Goal: Complete application form: Complete application form

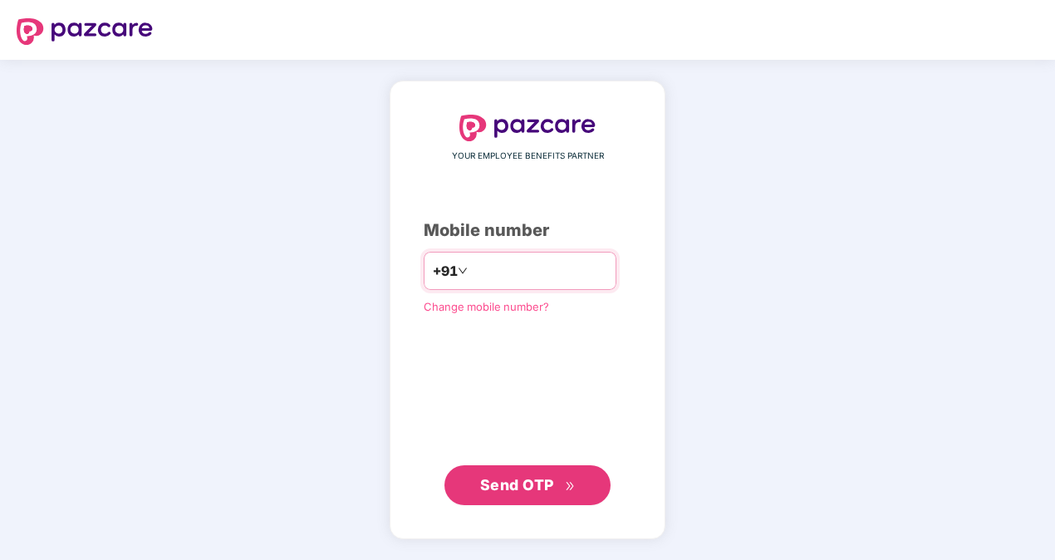
click at [485, 266] on input "number" at bounding box center [539, 270] width 136 height 27
type input "**********"
click link "Change mobile number?" at bounding box center [486, 306] width 125 height 13
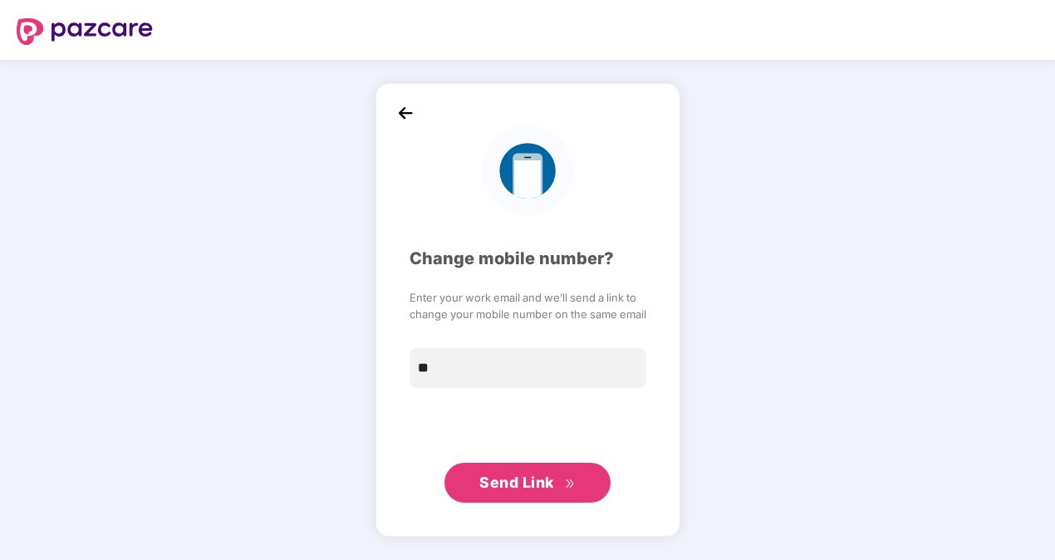
type input "**********"
click at [491, 486] on span "Send Link" at bounding box center [516, 481] width 75 height 17
click at [404, 107] on img at bounding box center [405, 112] width 25 height 25
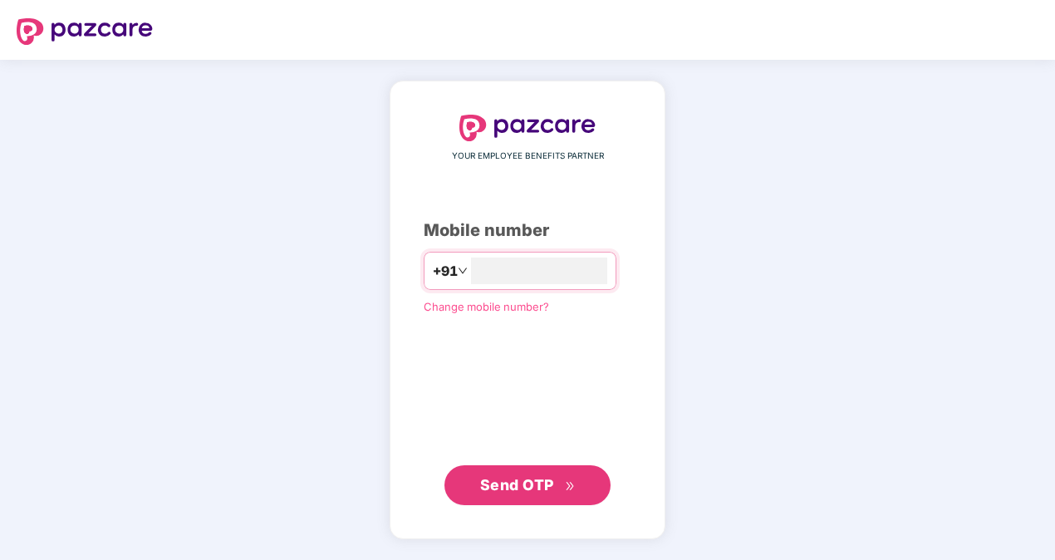
click at [496, 480] on span "Send OTP" at bounding box center [517, 484] width 74 height 17
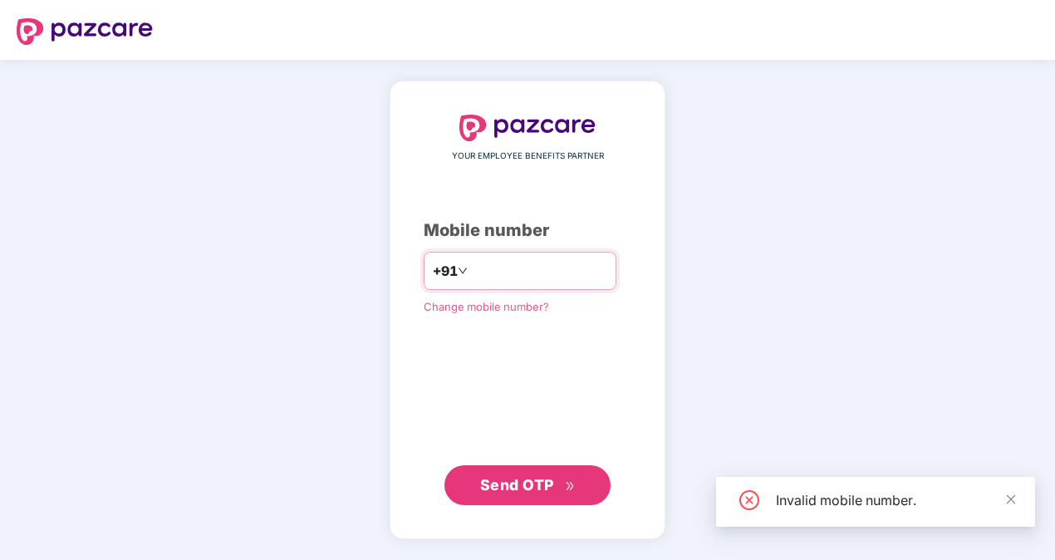
click at [531, 268] on input "number" at bounding box center [539, 270] width 136 height 27
click at [471, 271] on input "**********" at bounding box center [539, 270] width 136 height 27
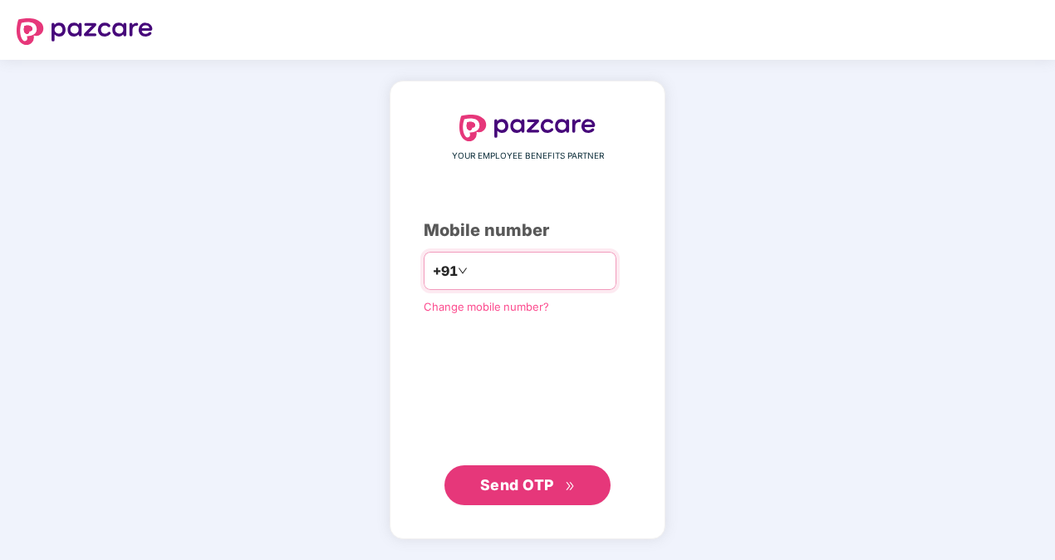
type input "**********"
click at [538, 483] on span "Send OTP" at bounding box center [517, 484] width 74 height 17
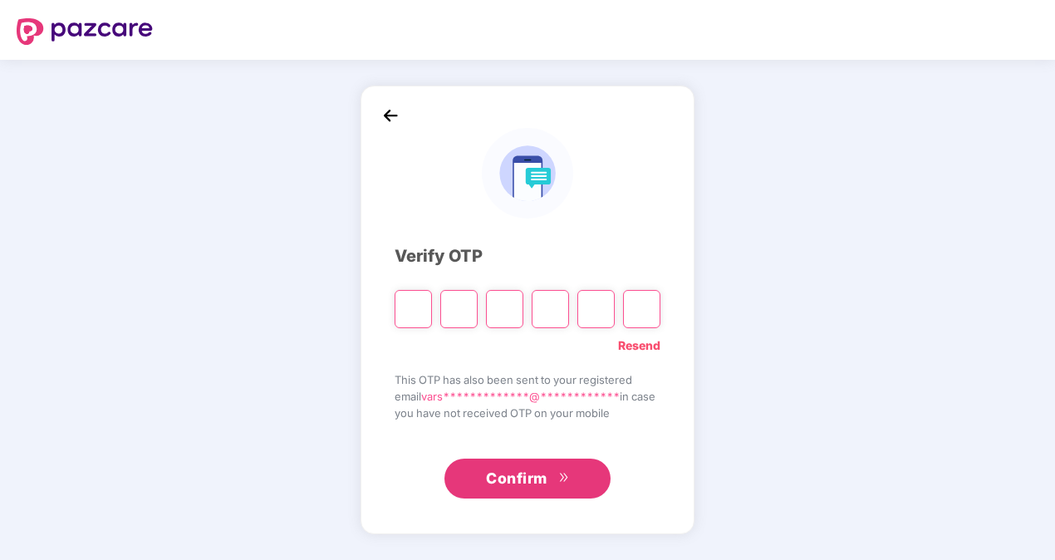
type input "*"
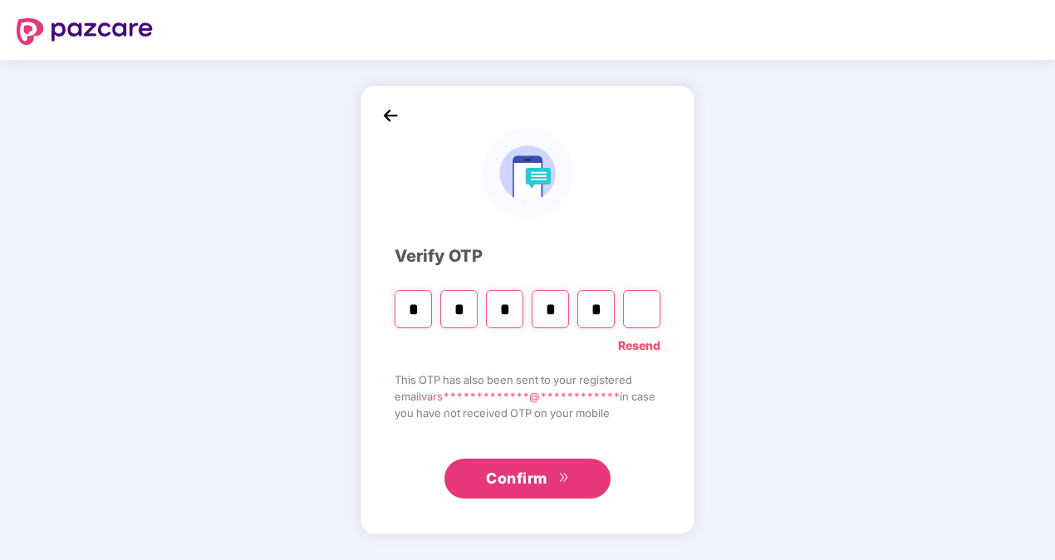
type input "*"
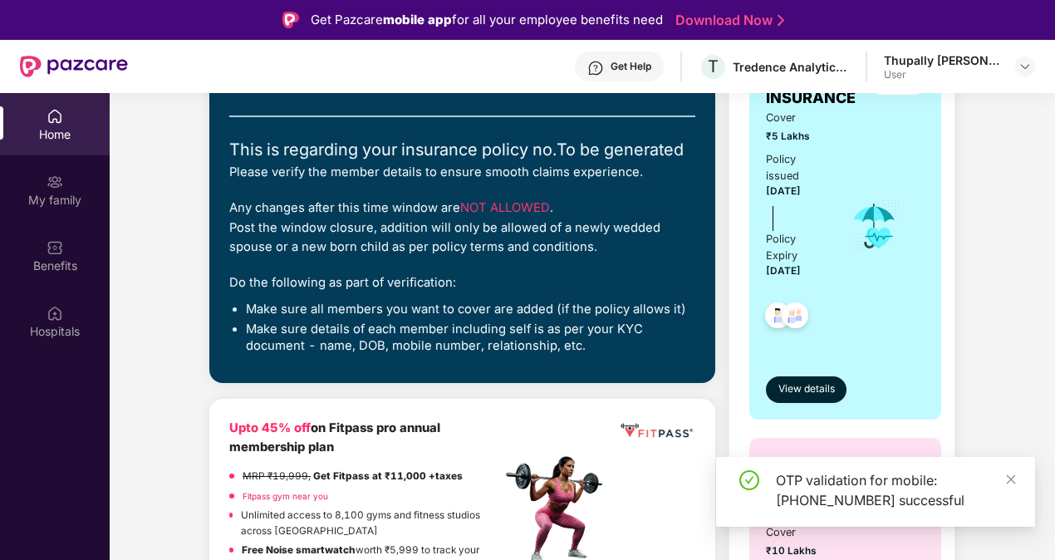
scroll to position [332, 0]
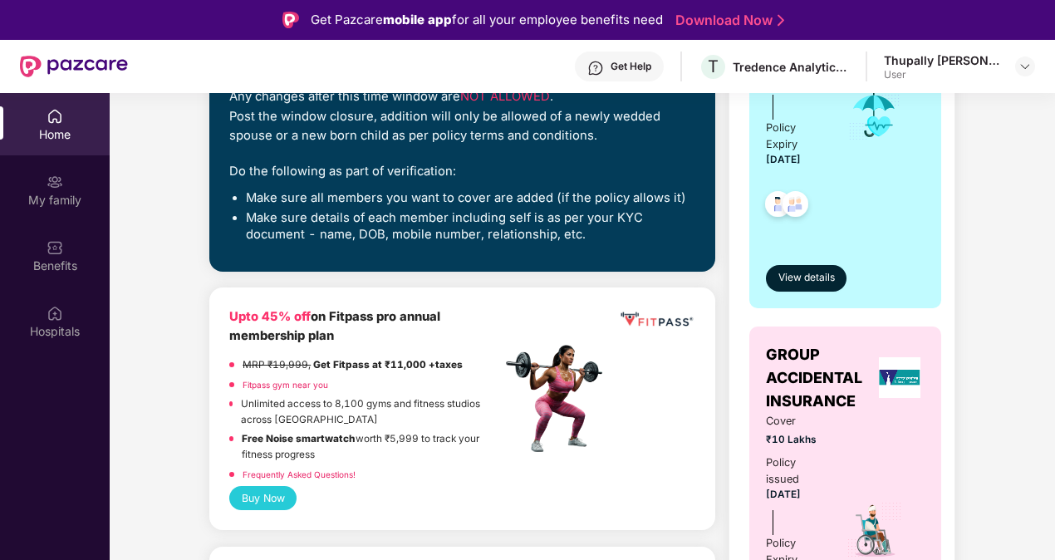
click at [281, 385] on link "Fitpass gym near you" at bounding box center [286, 385] width 86 height 10
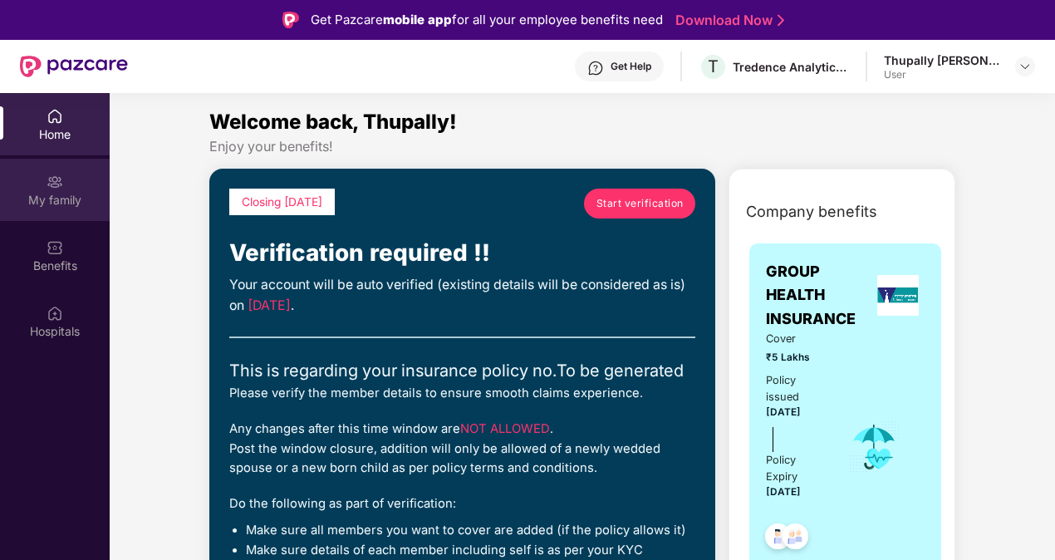
click at [27, 208] on div "My family" at bounding box center [55, 190] width 110 height 62
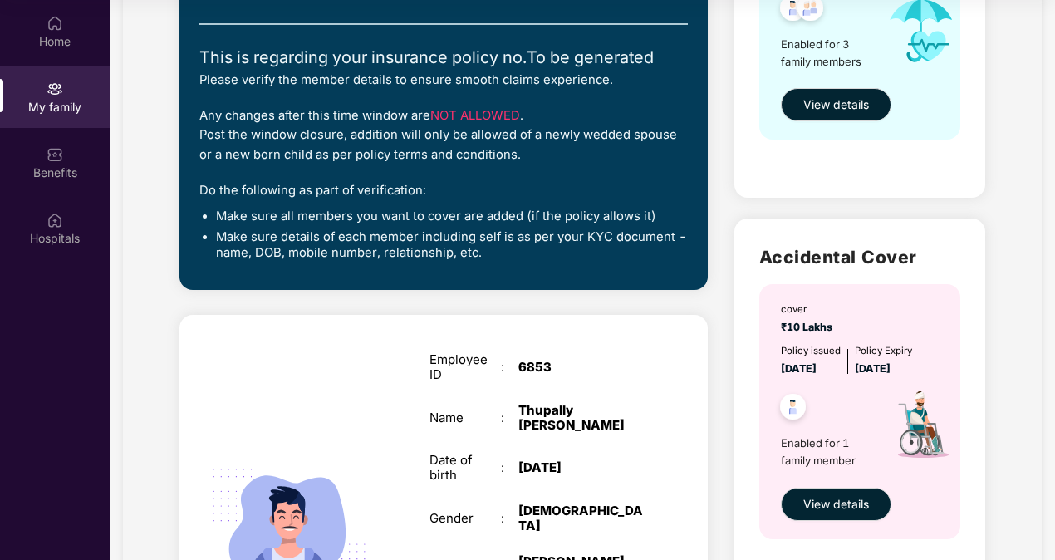
scroll to position [25, 0]
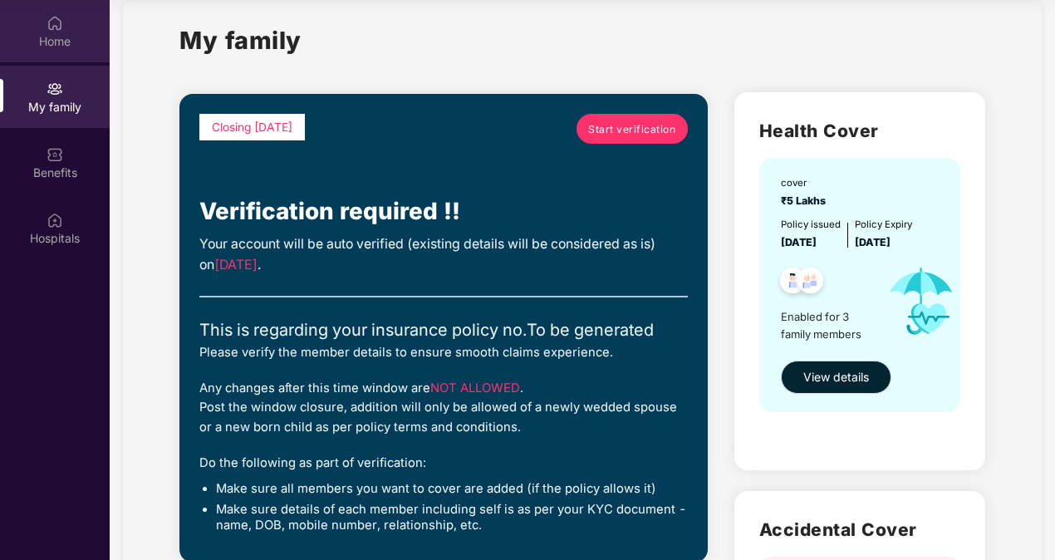
click at [51, 59] on div "Home" at bounding box center [55, 31] width 110 height 62
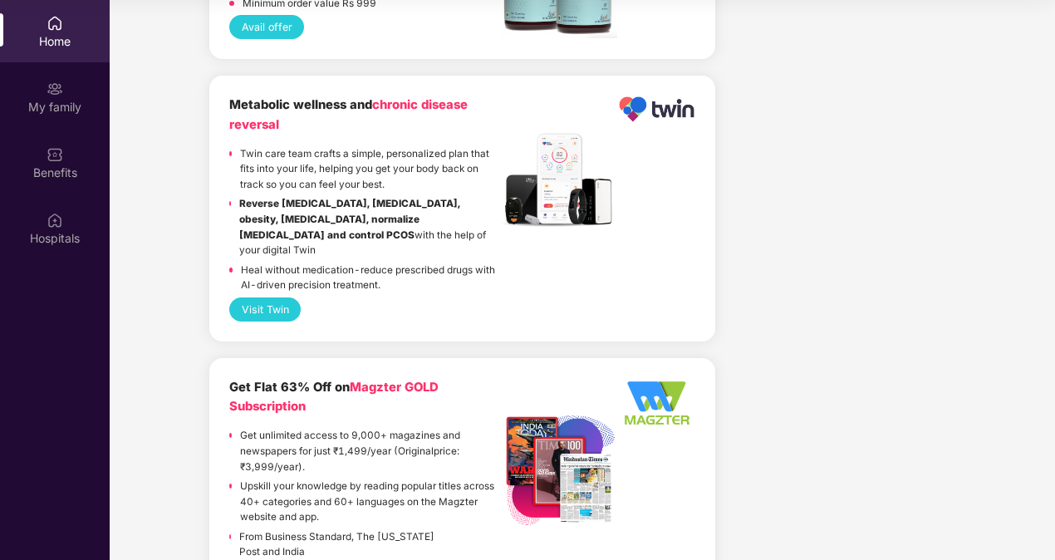
scroll to position [3978, 0]
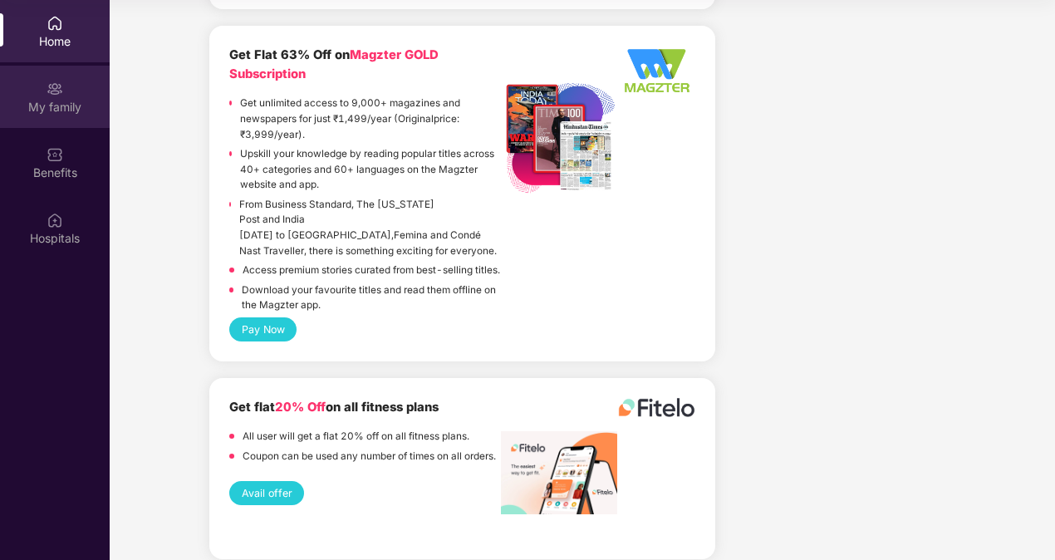
click at [98, 100] on div "My family" at bounding box center [55, 107] width 110 height 17
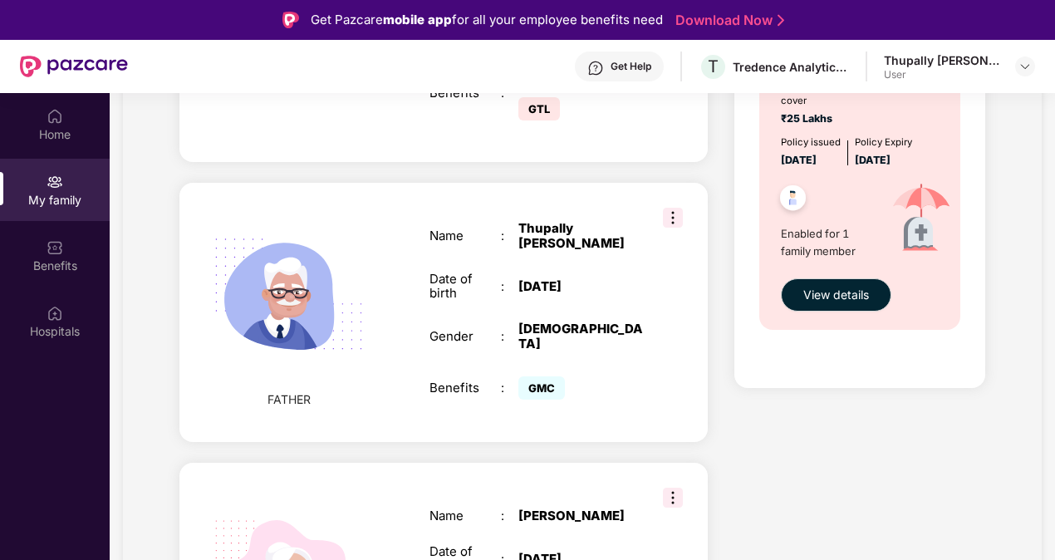
scroll to position [1105, 0]
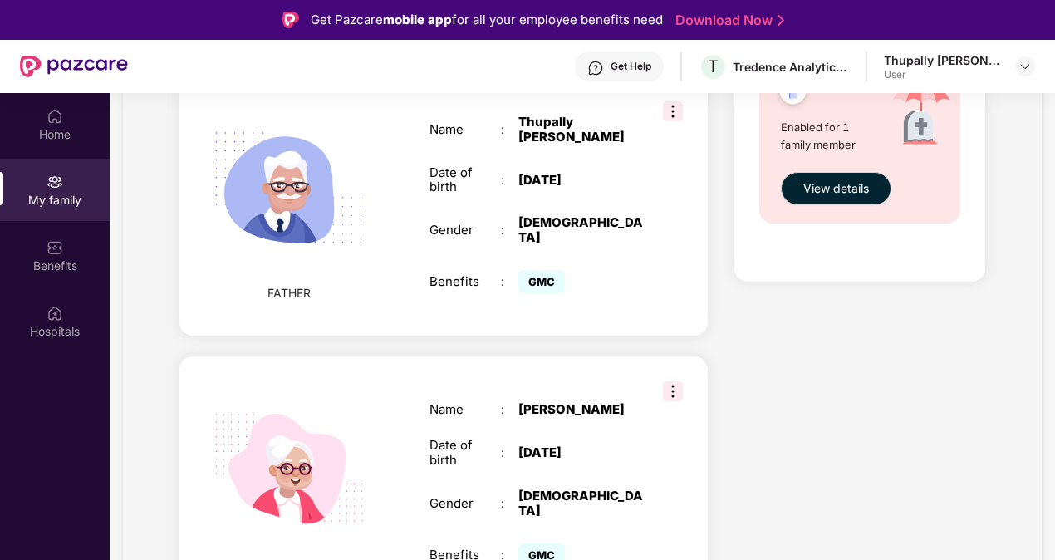
click at [669, 381] on img at bounding box center [673, 391] width 20 height 20
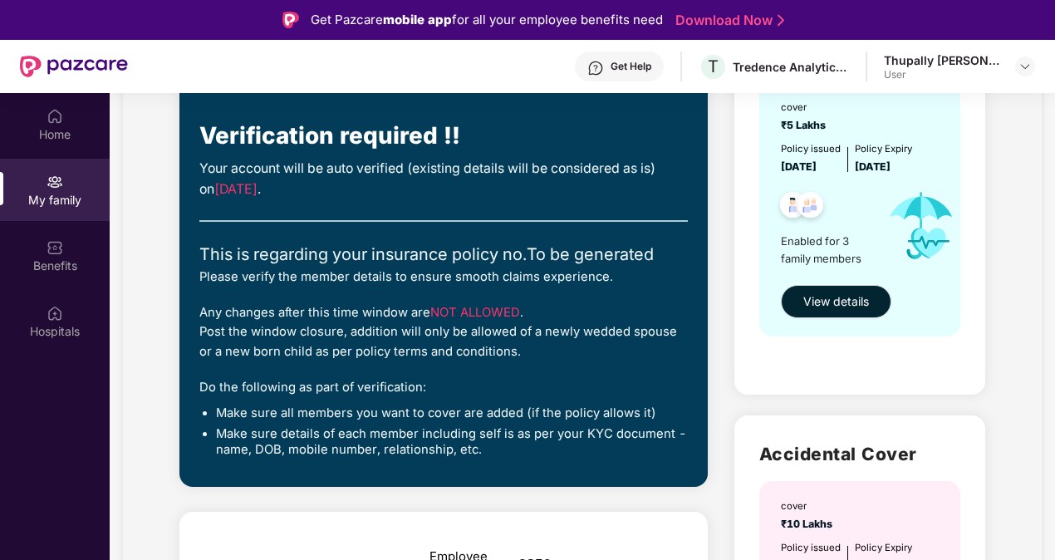
scroll to position [25, 0]
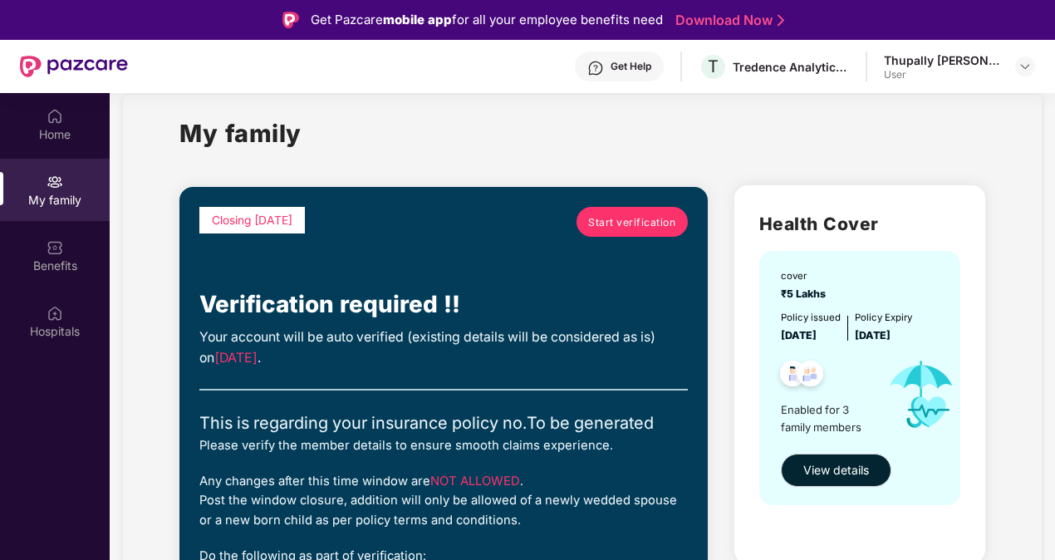
click at [955, 67] on div "Thupally [PERSON_NAME]" at bounding box center [942, 60] width 116 height 16
click at [1013, 71] on div "Thupally Varshith Reddy User" at bounding box center [959, 66] width 151 height 29
click at [1017, 71] on div at bounding box center [1025, 66] width 20 height 20
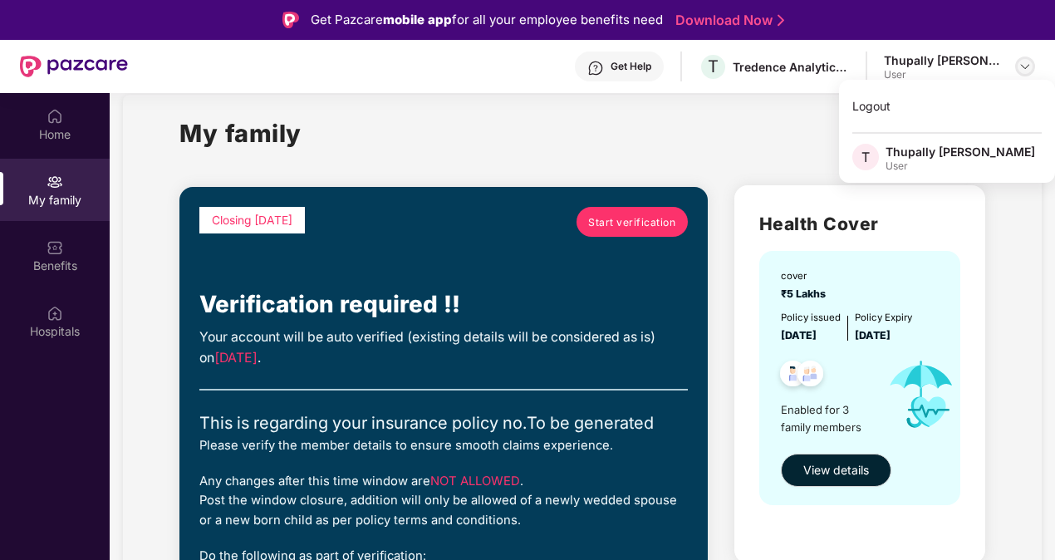
click at [1017, 71] on div at bounding box center [1025, 66] width 20 height 20
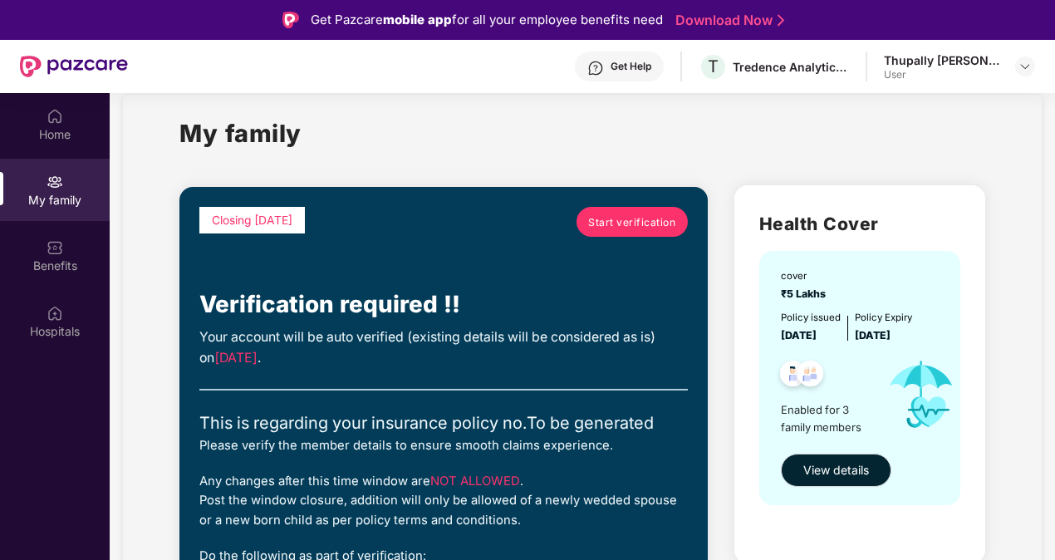
click at [812, 81] on div "Get Help T Tredence Analytics Solutions Private Limited Thupally Varshith Reddy…" at bounding box center [581, 66] width 907 height 53
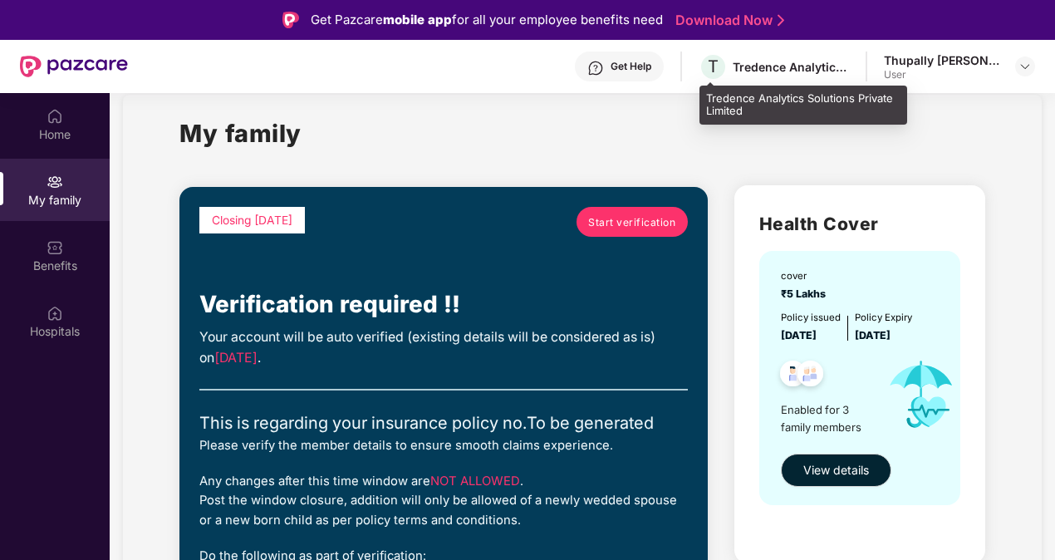
click at [802, 66] on div "Tredence Analytics Solutions Private Limited" at bounding box center [791, 67] width 116 height 16
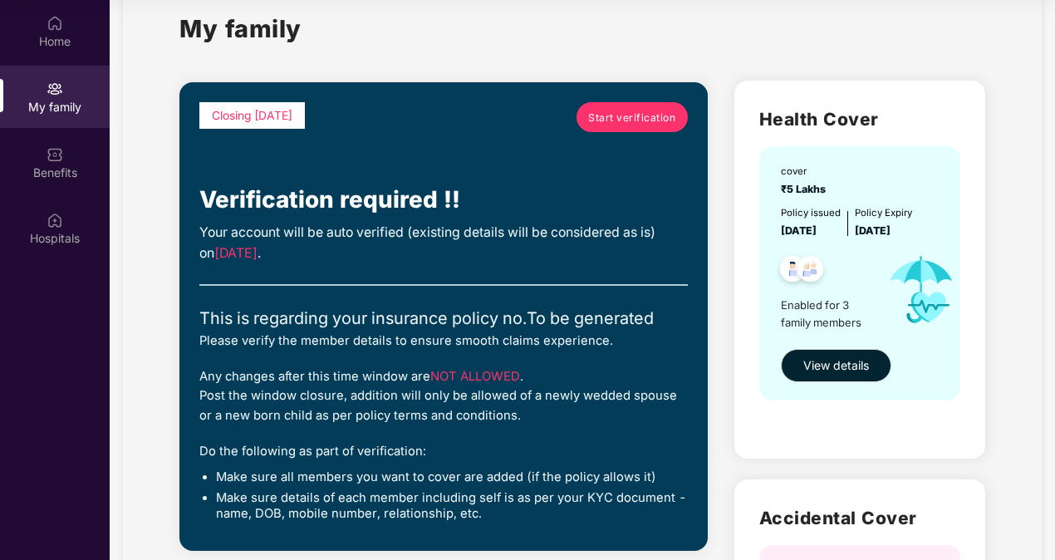
scroll to position [0, 0]
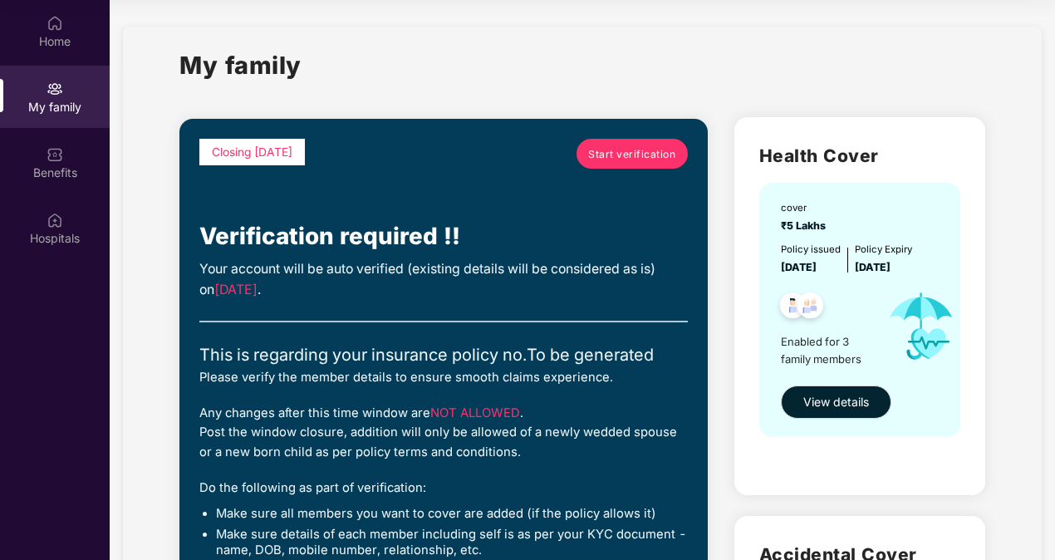
click at [626, 159] on span "Start verification" at bounding box center [631, 154] width 87 height 16
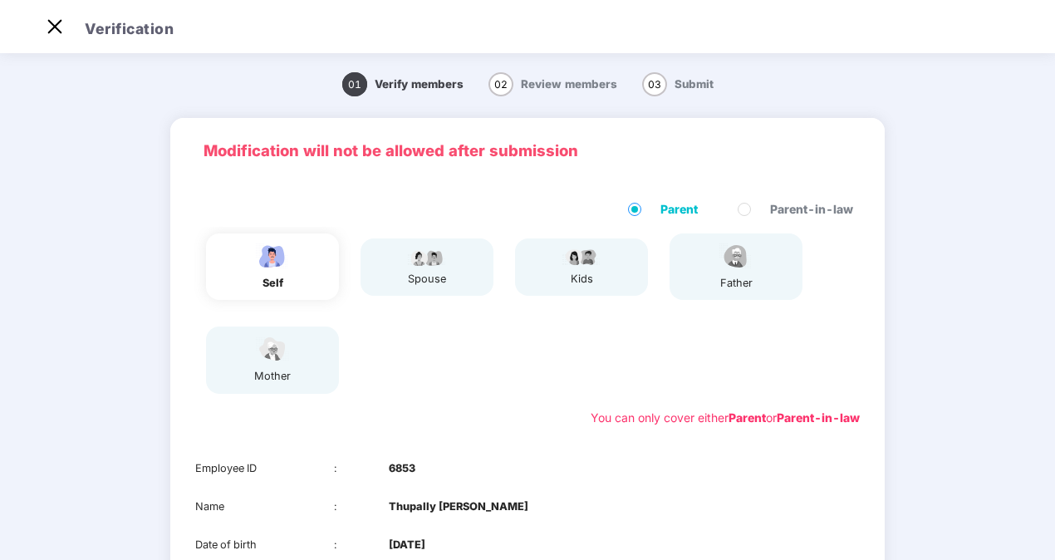
scroll to position [233, 0]
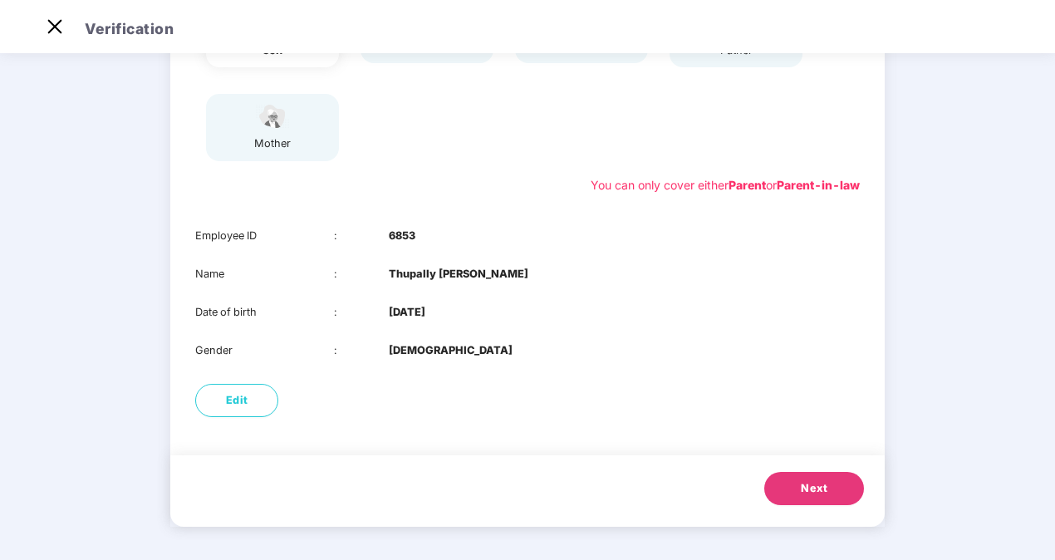
click at [846, 475] on button "Next" at bounding box center [814, 488] width 100 height 33
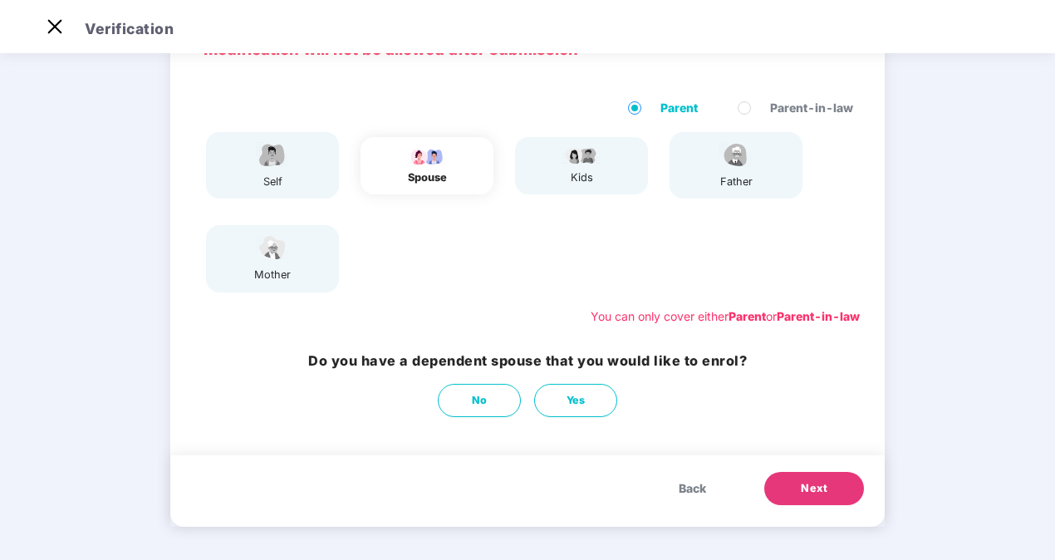
scroll to position [101, 0]
click at [487, 410] on button "No" at bounding box center [479, 400] width 83 height 33
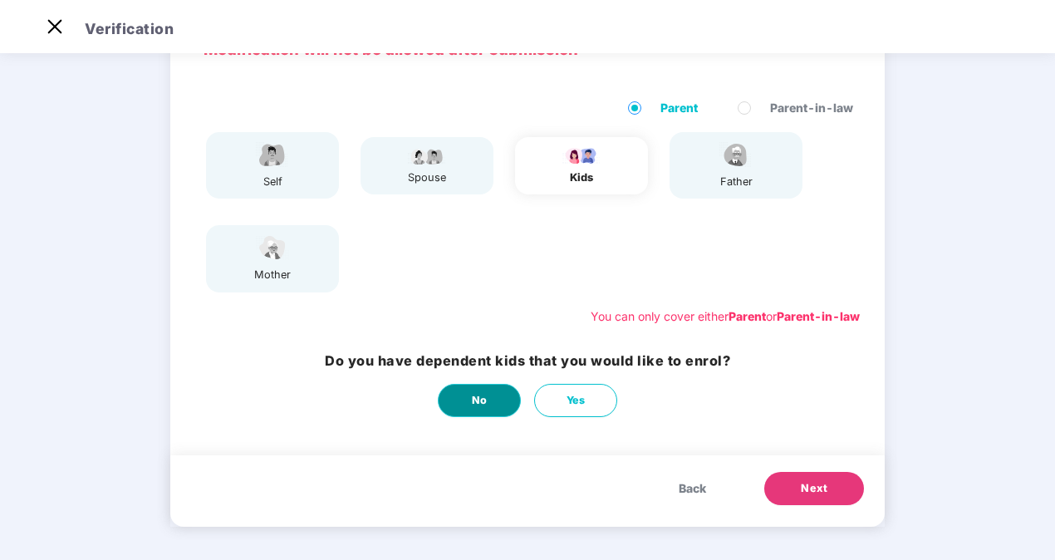
scroll to position [0, 0]
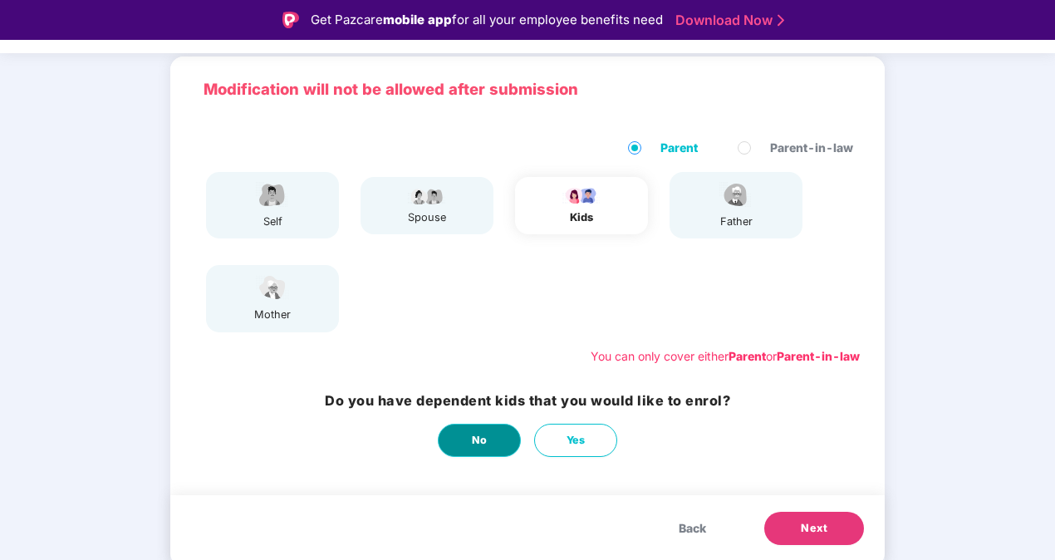
click at [481, 444] on span "No" at bounding box center [480, 440] width 16 height 17
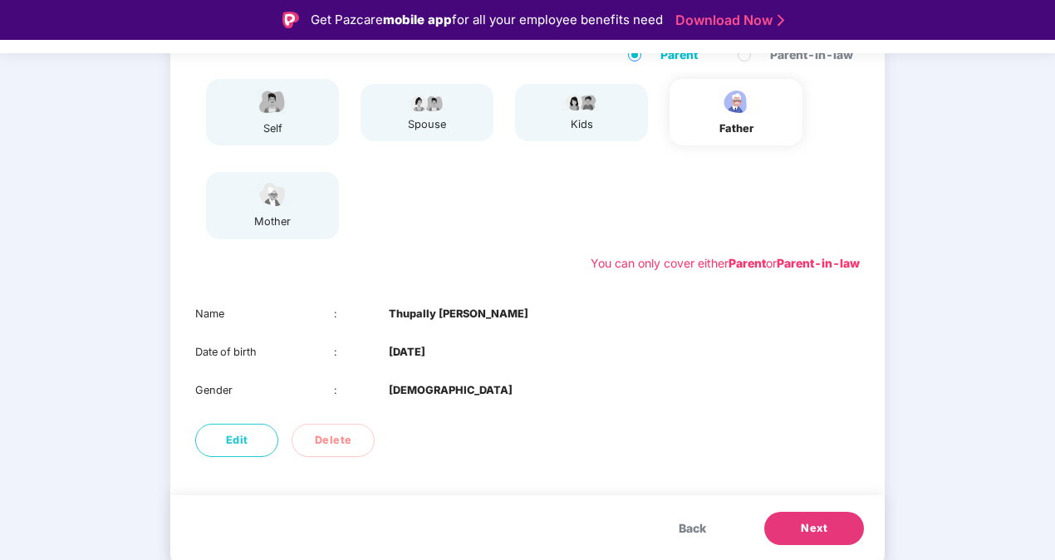
scroll to position [40, 0]
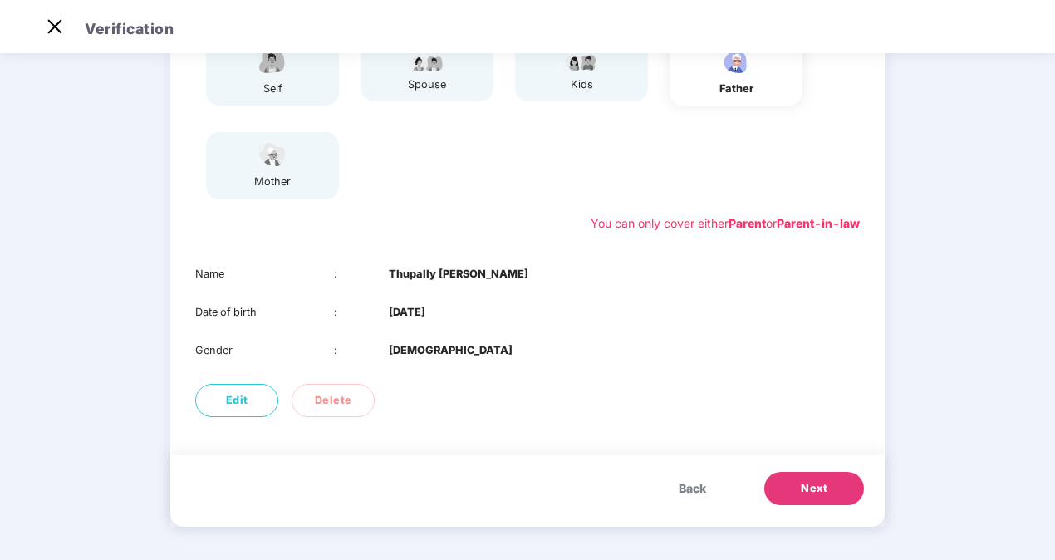
click at [822, 497] on button "Next" at bounding box center [814, 488] width 100 height 33
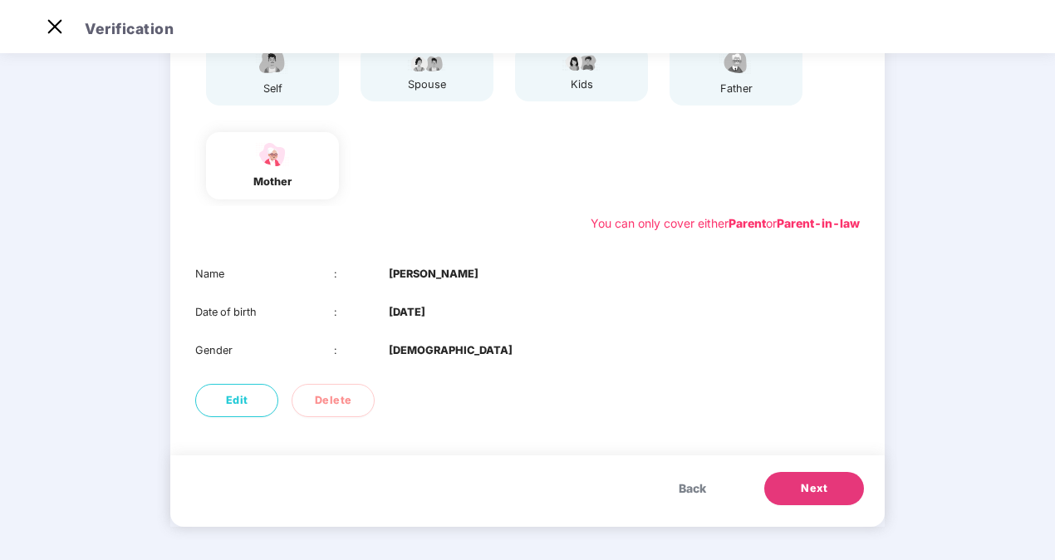
scroll to position [0, 0]
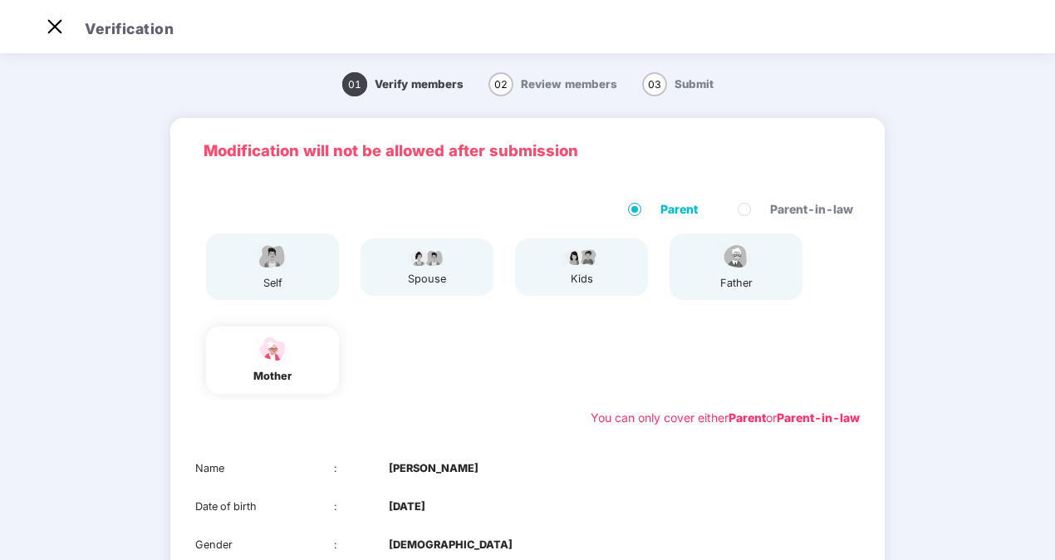
click at [465, 264] on div "spouse" at bounding box center [426, 266] width 133 height 57
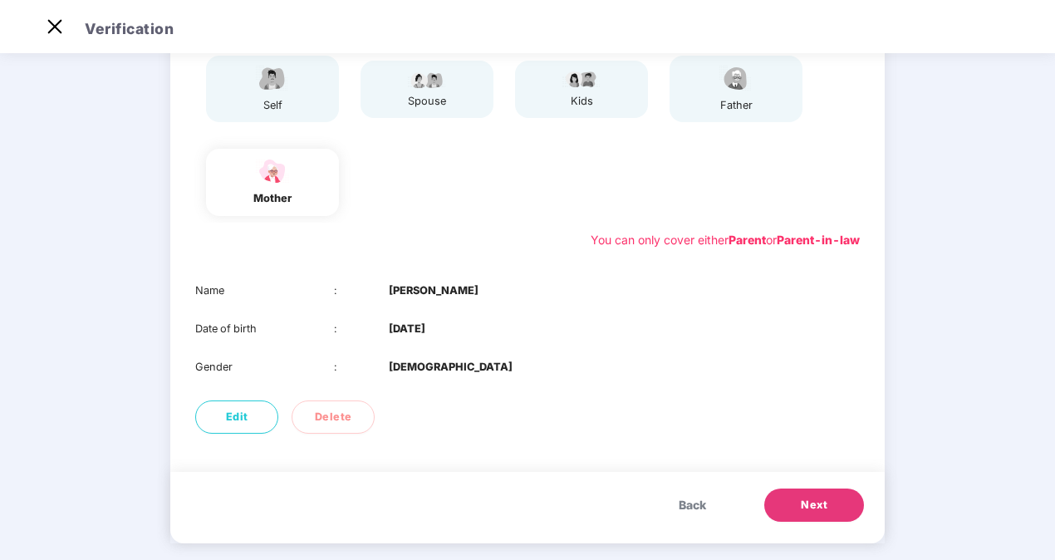
scroll to position [194, 0]
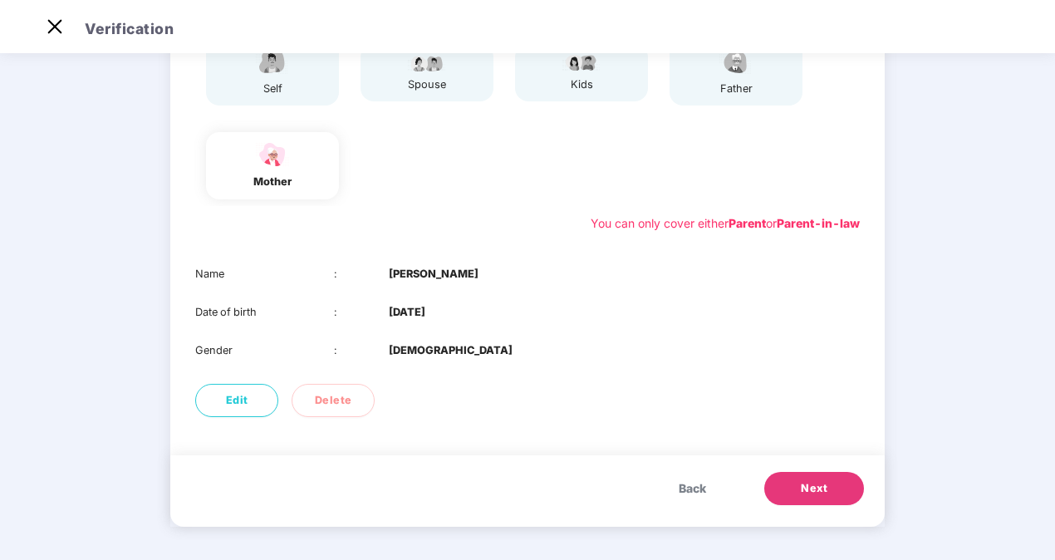
click at [849, 498] on button "Next" at bounding box center [814, 488] width 100 height 33
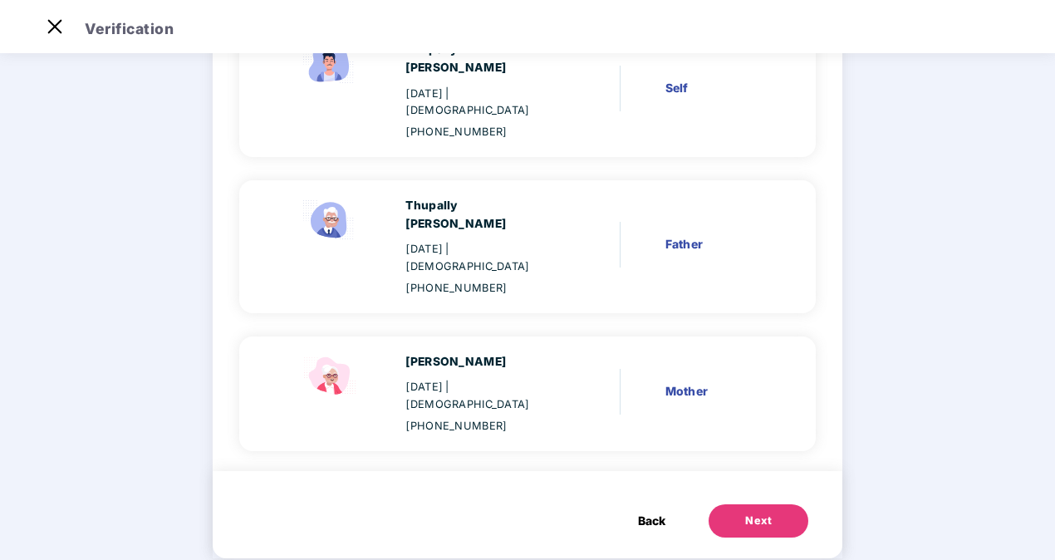
scroll to position [140, 0]
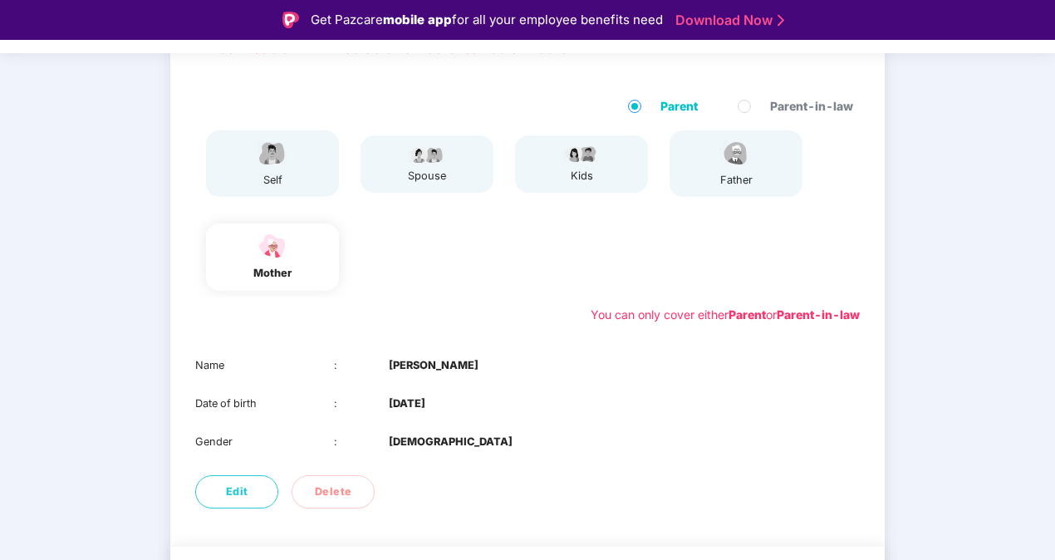
scroll to position [194, 0]
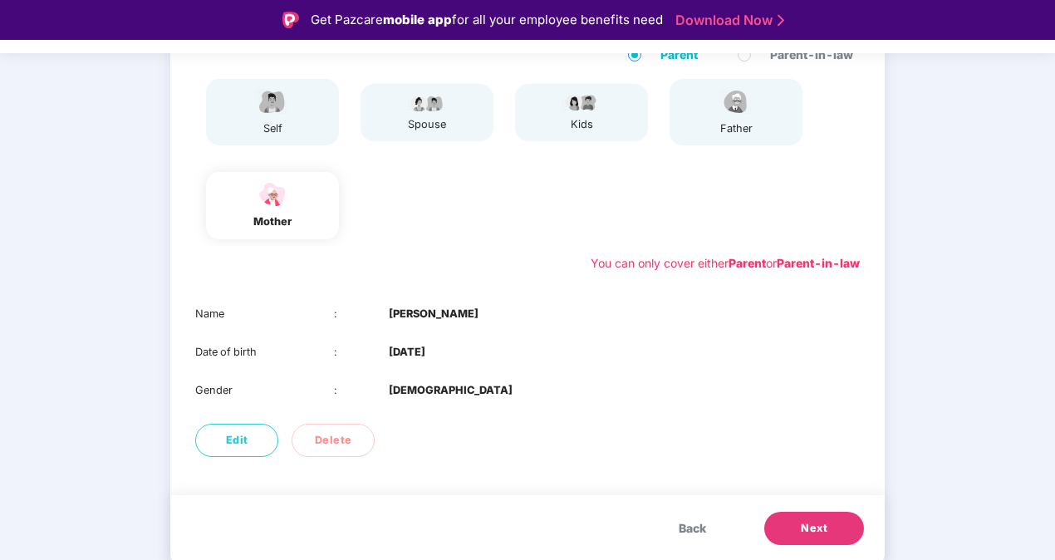
click at [772, 532] on button "Next" at bounding box center [814, 528] width 100 height 33
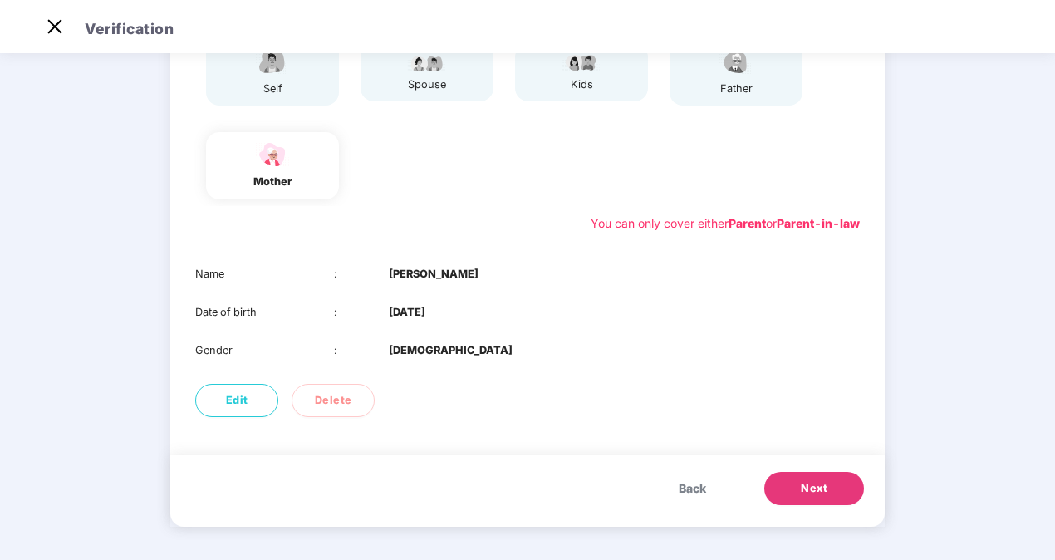
scroll to position [140, 0]
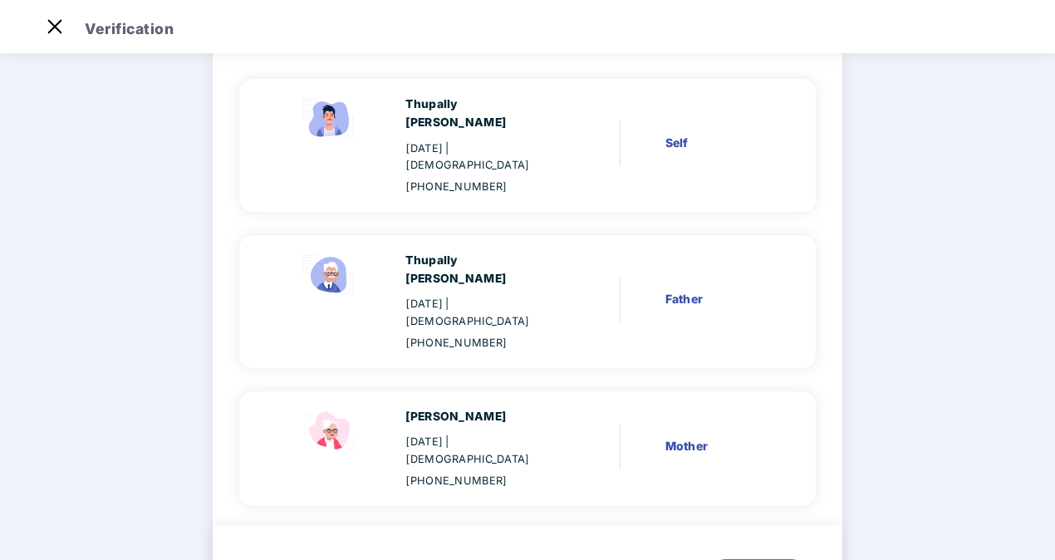
click at [747, 542] on div "Back Next" at bounding box center [711, 567] width 221 height 50
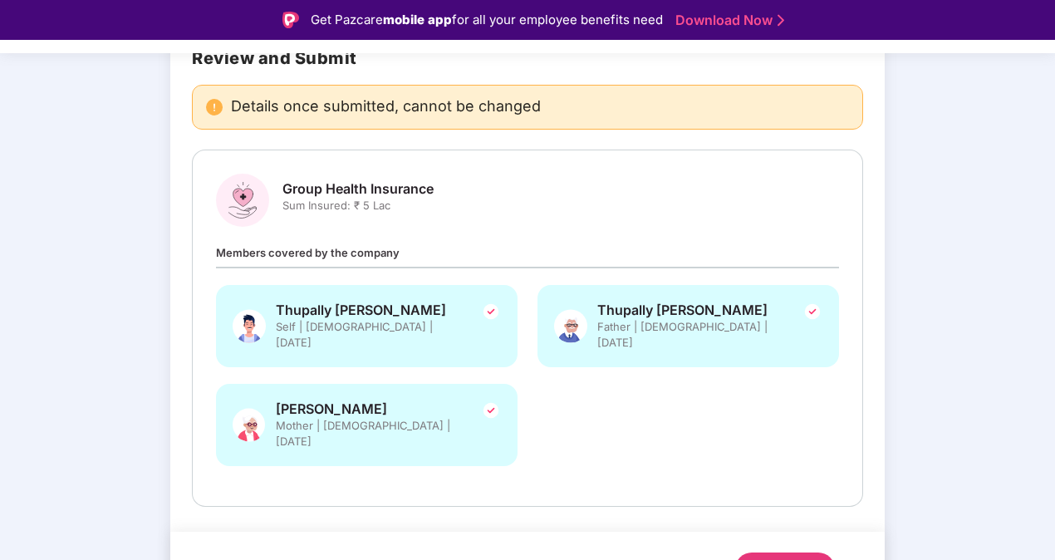
click at [778, 559] on div "Submit" at bounding box center [785, 569] width 40 height 17
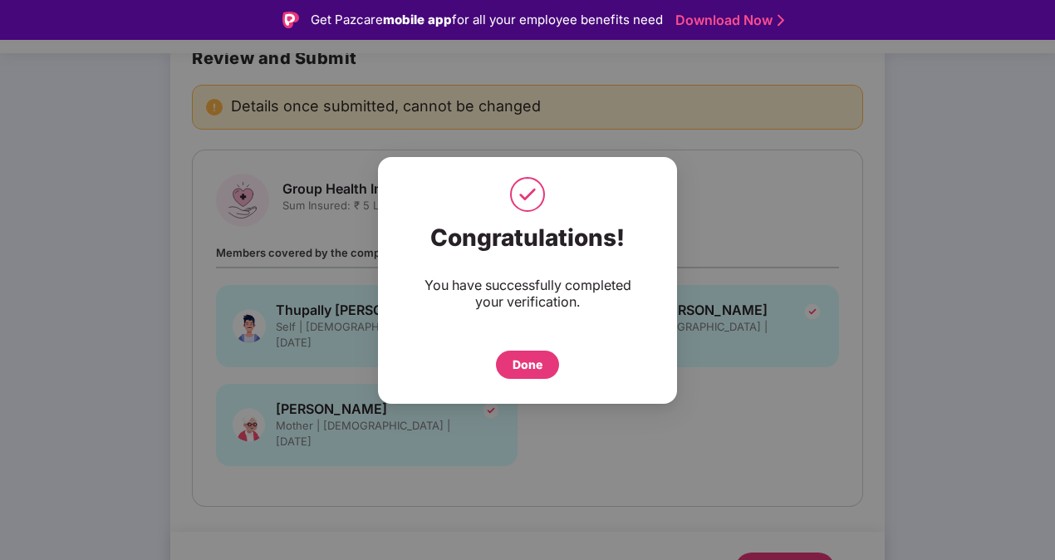
click at [522, 361] on div "Done" at bounding box center [527, 364] width 30 height 18
